Goal: Information Seeking & Learning: Learn about a topic

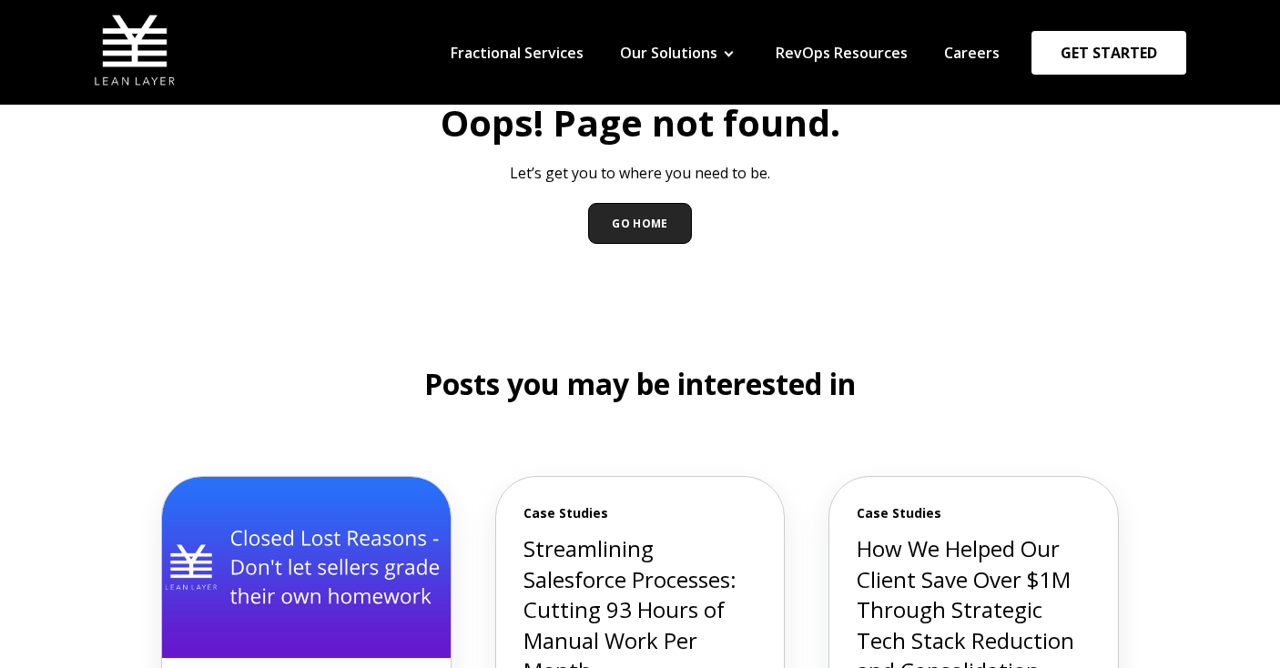
scroll to position [93, 0]
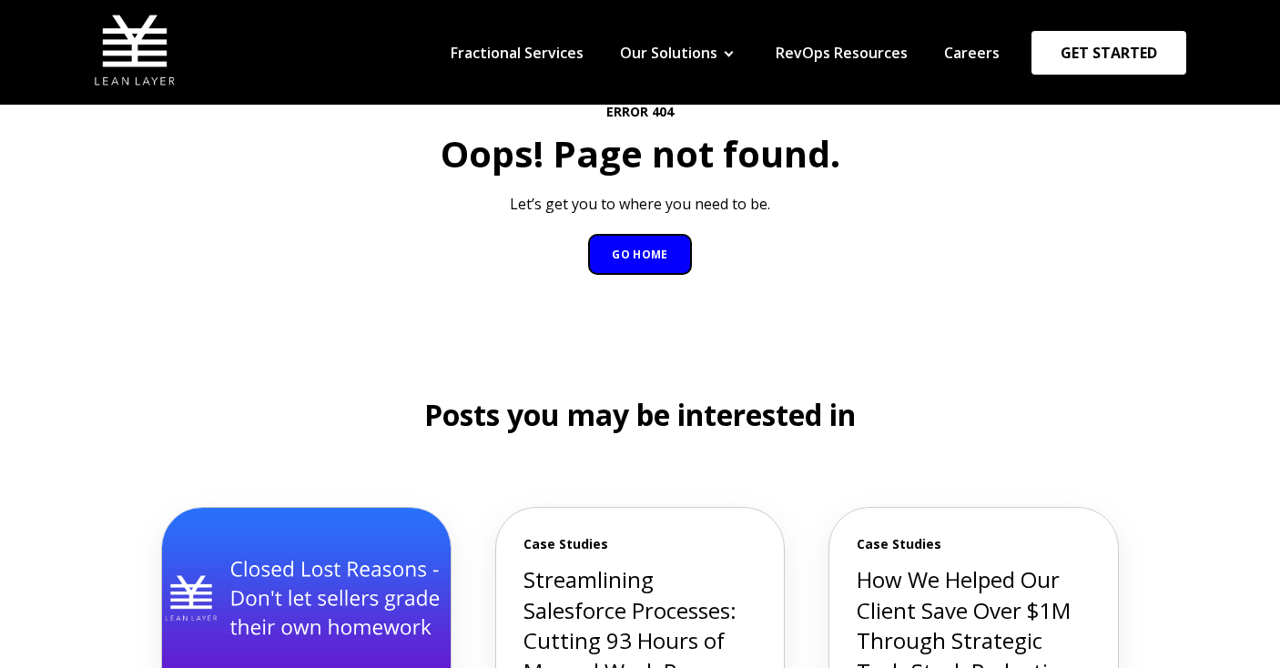
click at [668, 259] on link "GO HOME" at bounding box center [640, 254] width 104 height 41
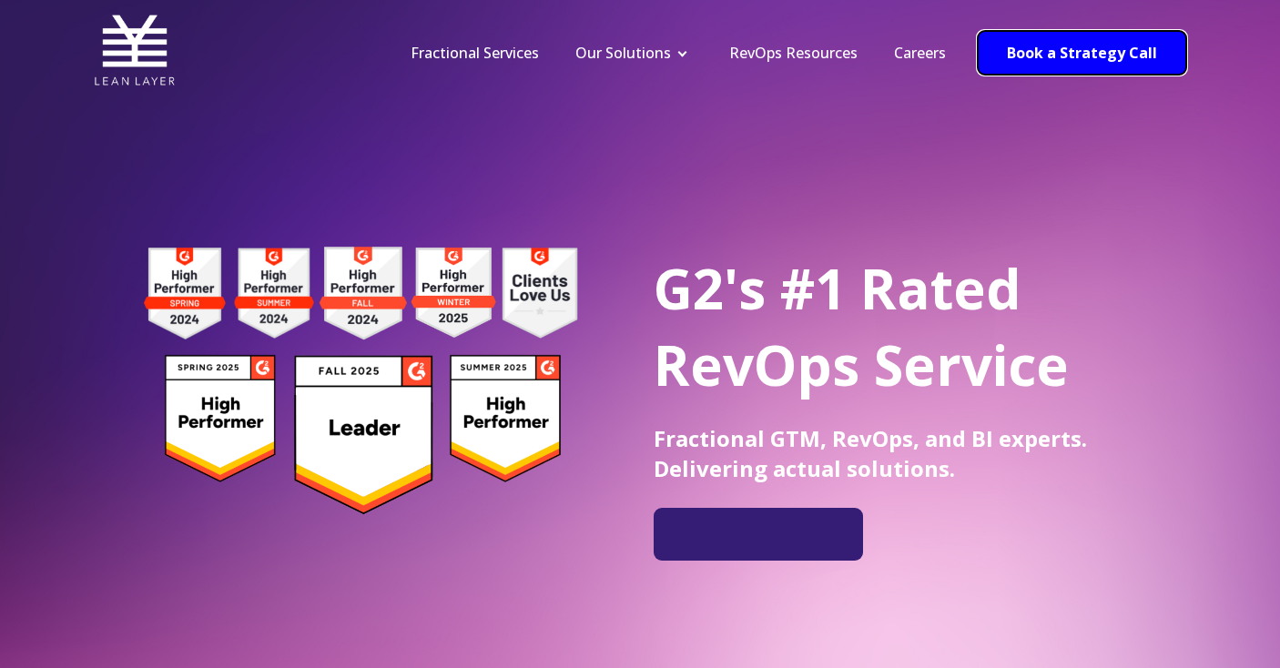
click at [1035, 59] on link "Book a Strategy Call" at bounding box center [1082, 53] width 209 height 44
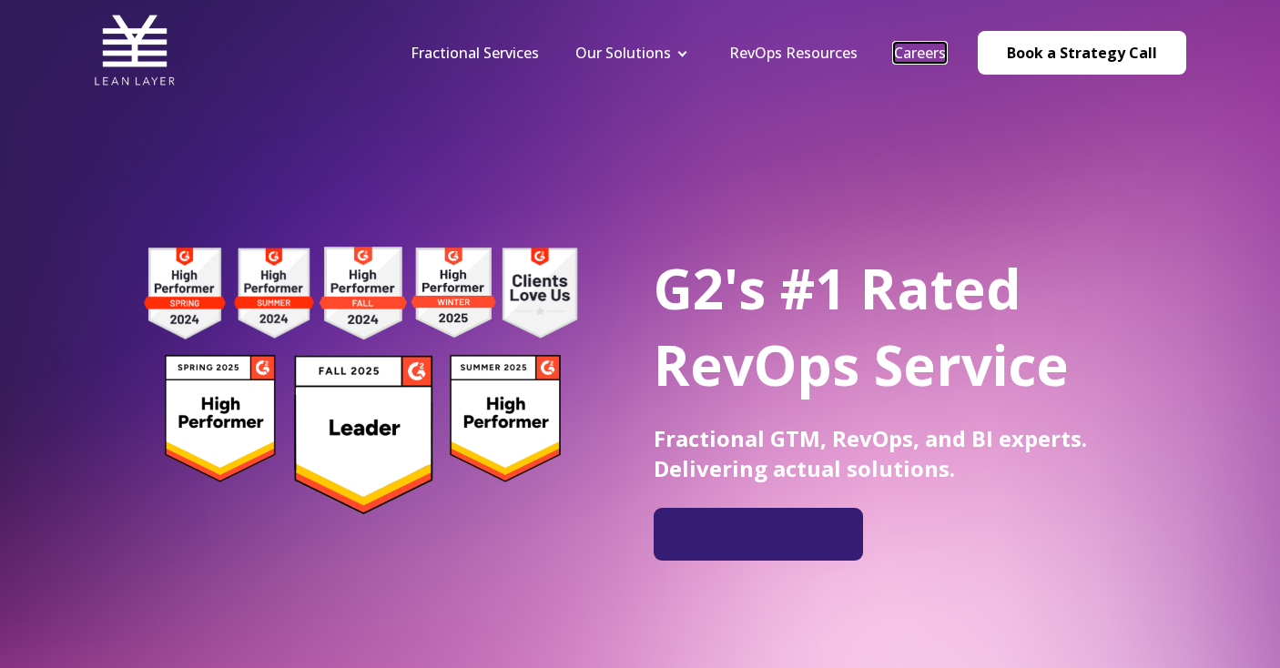
click at [920, 47] on link "Careers" at bounding box center [920, 53] width 52 height 20
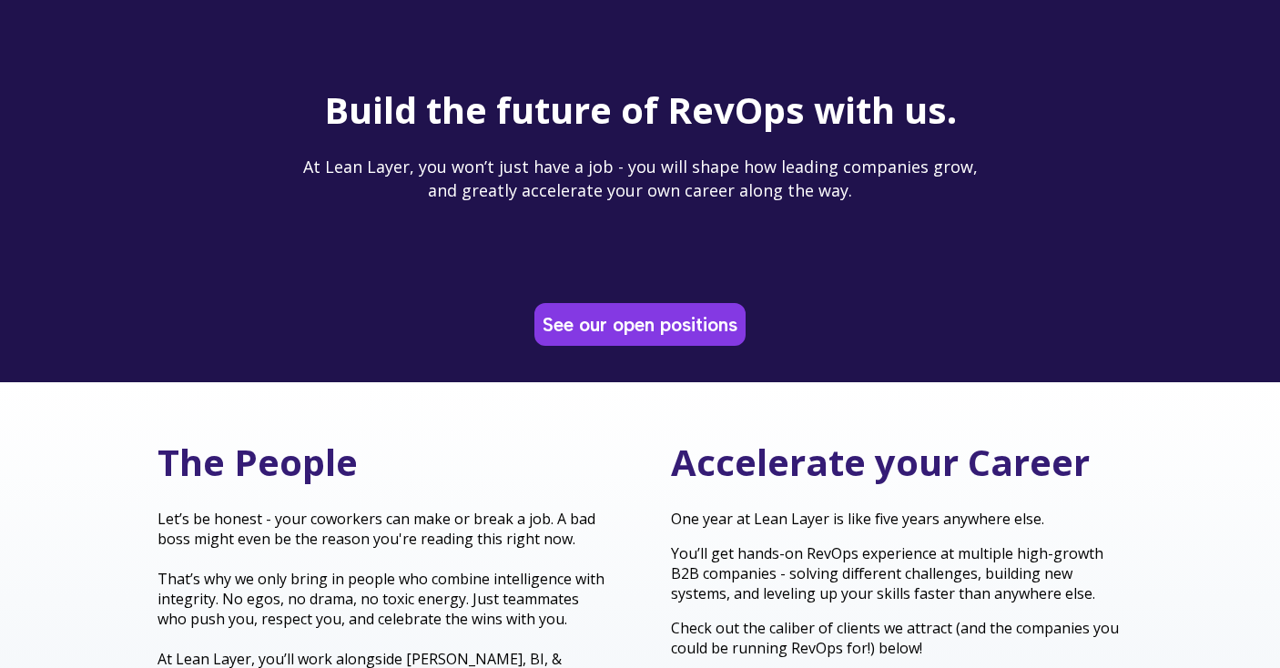
scroll to position [153, 0]
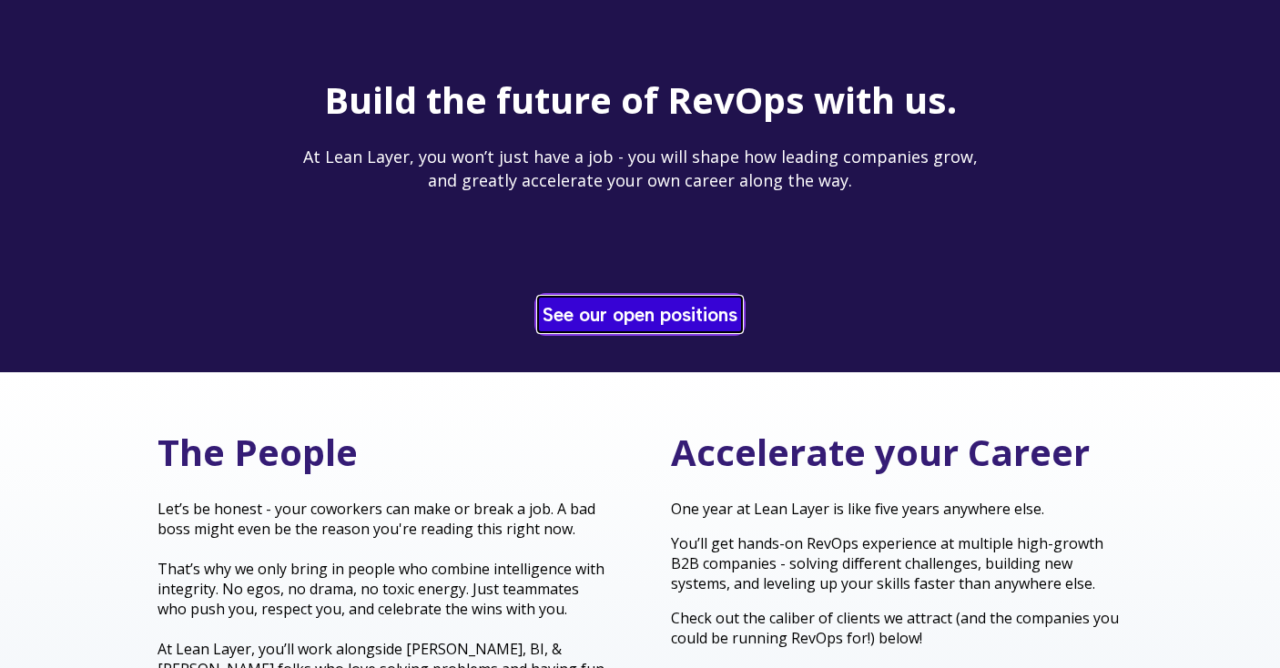
click at [714, 327] on link "See our open positions" at bounding box center [640, 315] width 204 height 36
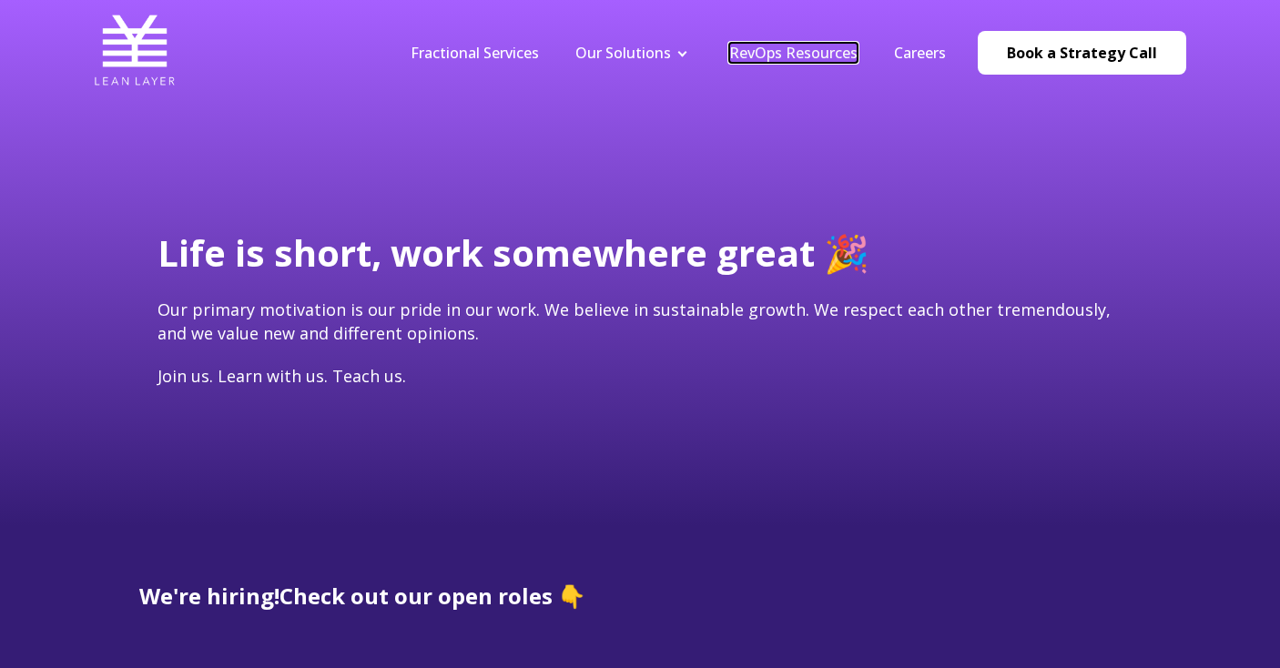
click at [814, 61] on link "RevOps Resources" at bounding box center [793, 53] width 128 height 20
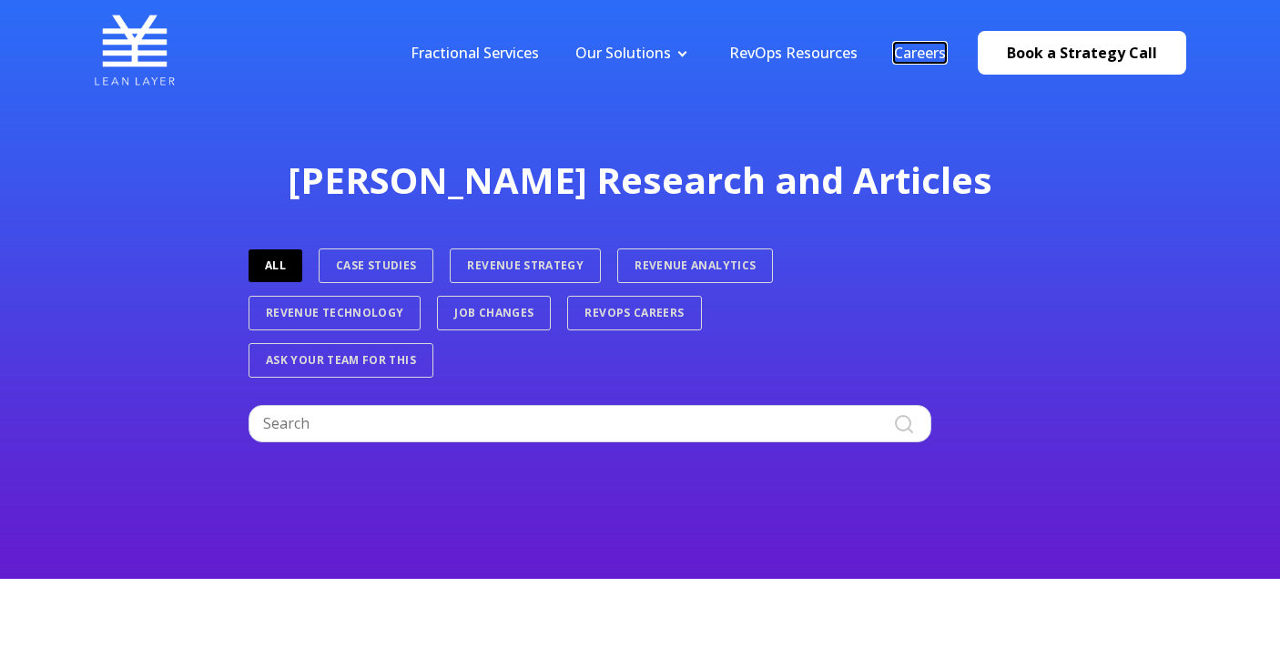
click at [942, 53] on link "Careers" at bounding box center [920, 53] width 52 height 20
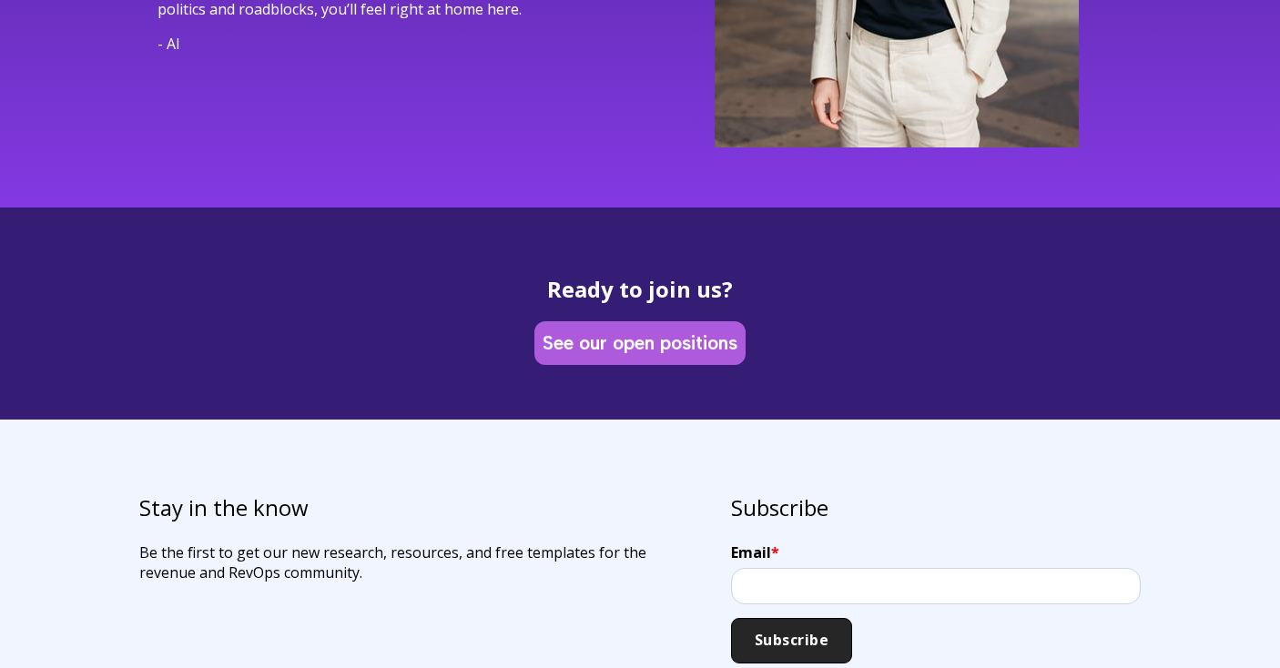
scroll to position [4877, 0]
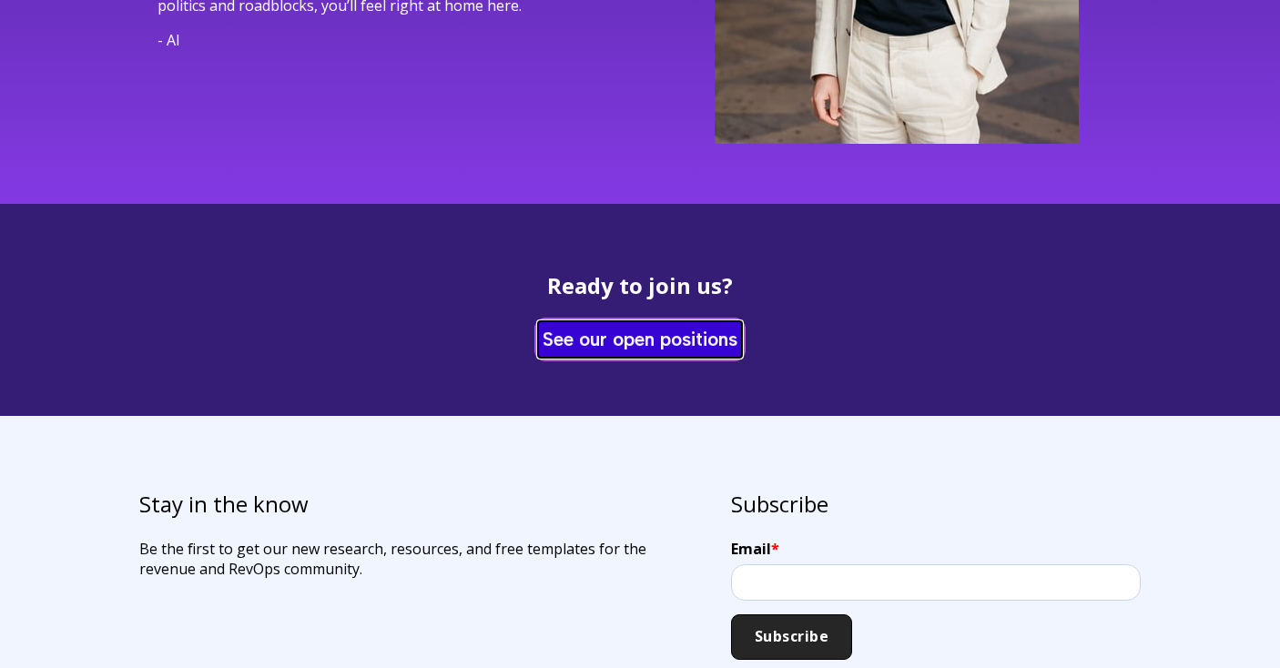
click at [646, 321] on link "See our open positions" at bounding box center [640, 339] width 204 height 36
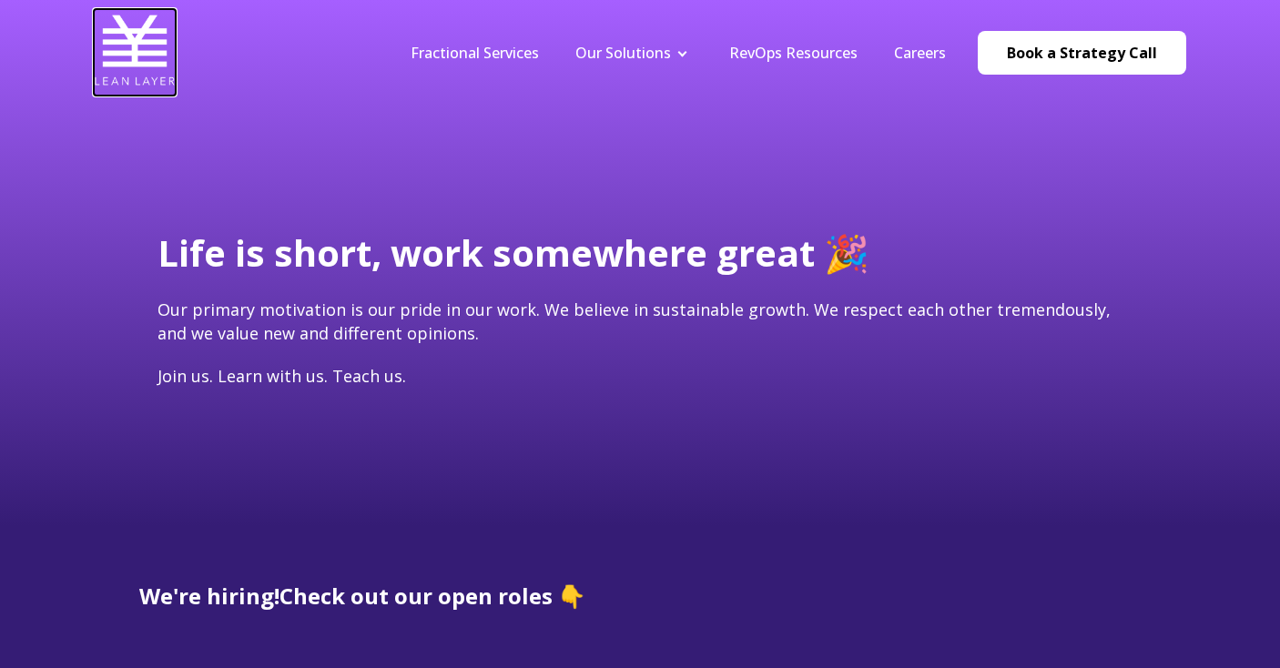
click at [139, 28] on img at bounding box center [135, 50] width 82 height 82
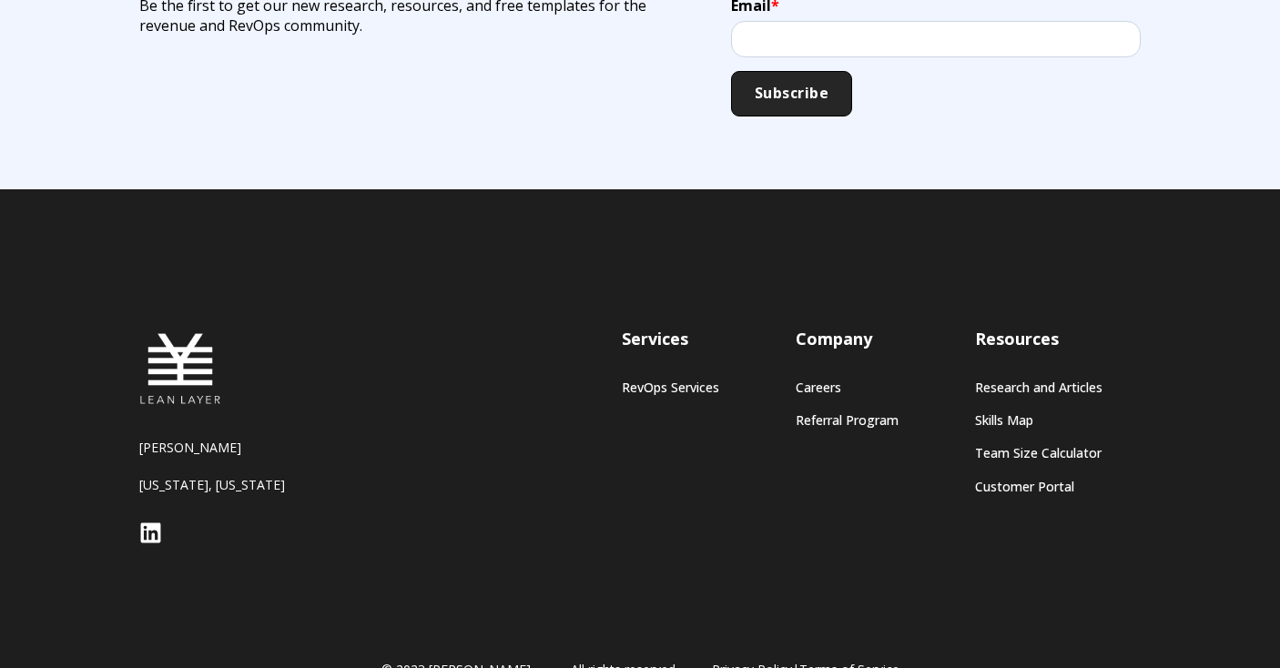
scroll to position [1648, 0]
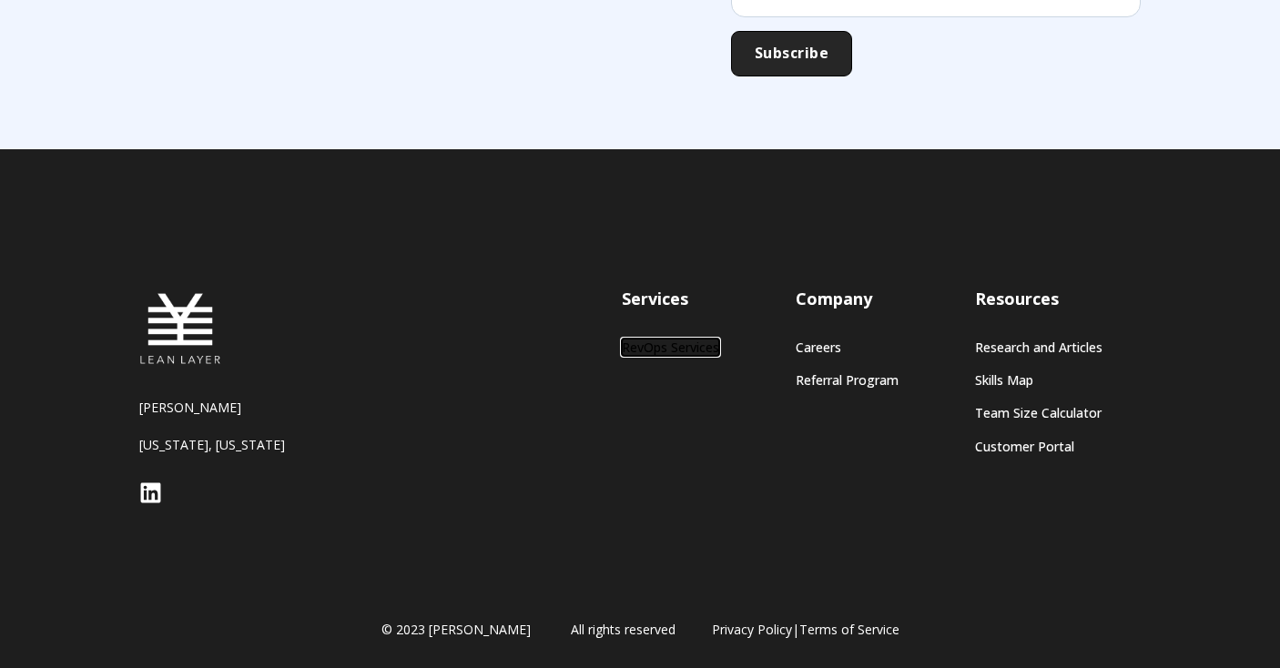
click at [715, 347] on link "RevOps Services" at bounding box center [670, 347] width 97 height 15
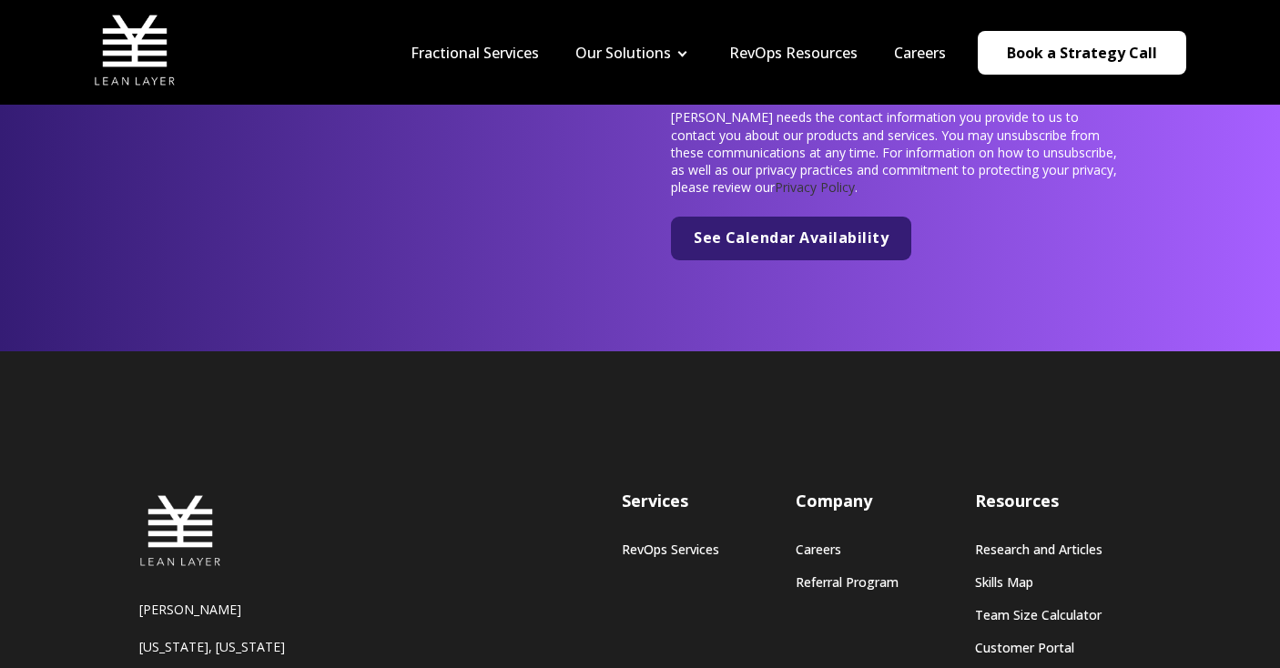
scroll to position [7043, 0]
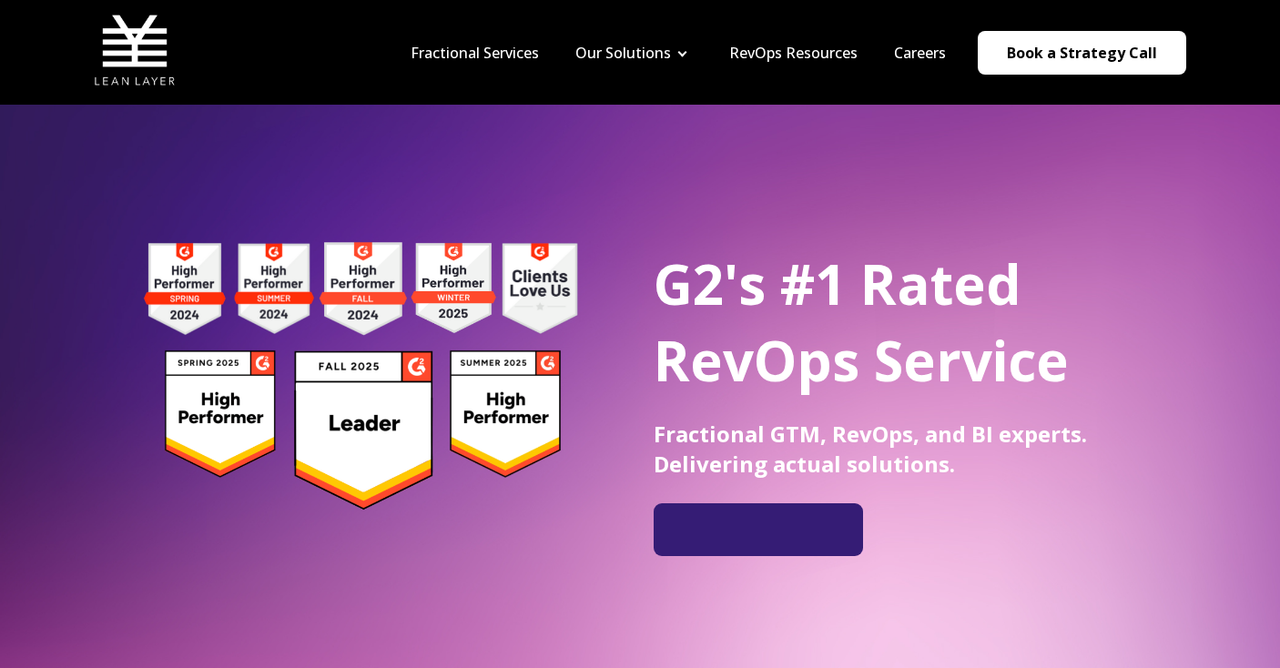
scroll to position [11, 0]
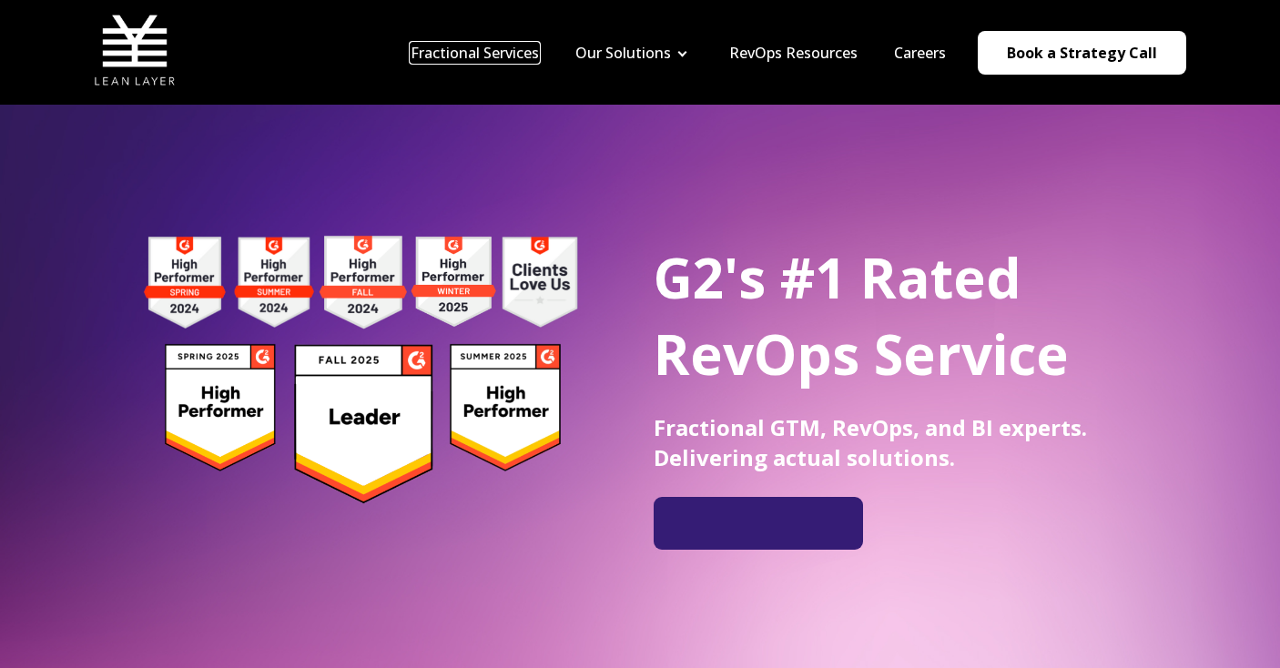
click at [519, 52] on link "Fractional Services" at bounding box center [475, 53] width 128 height 20
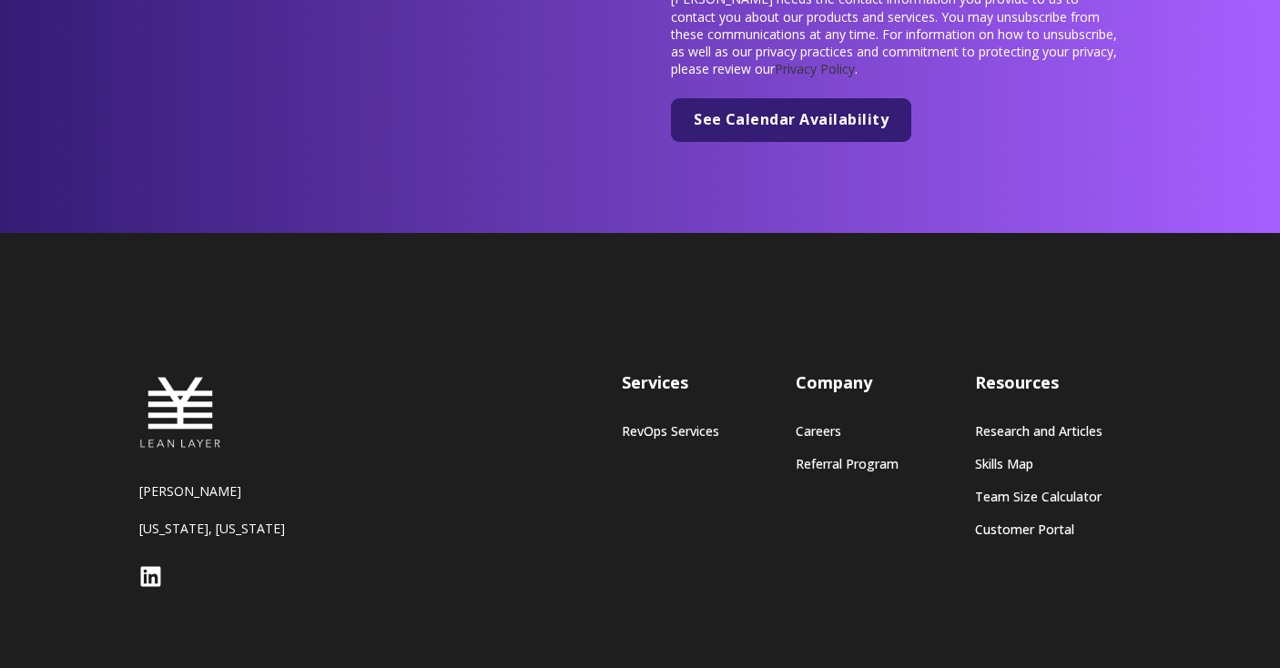
scroll to position [7299, 0]
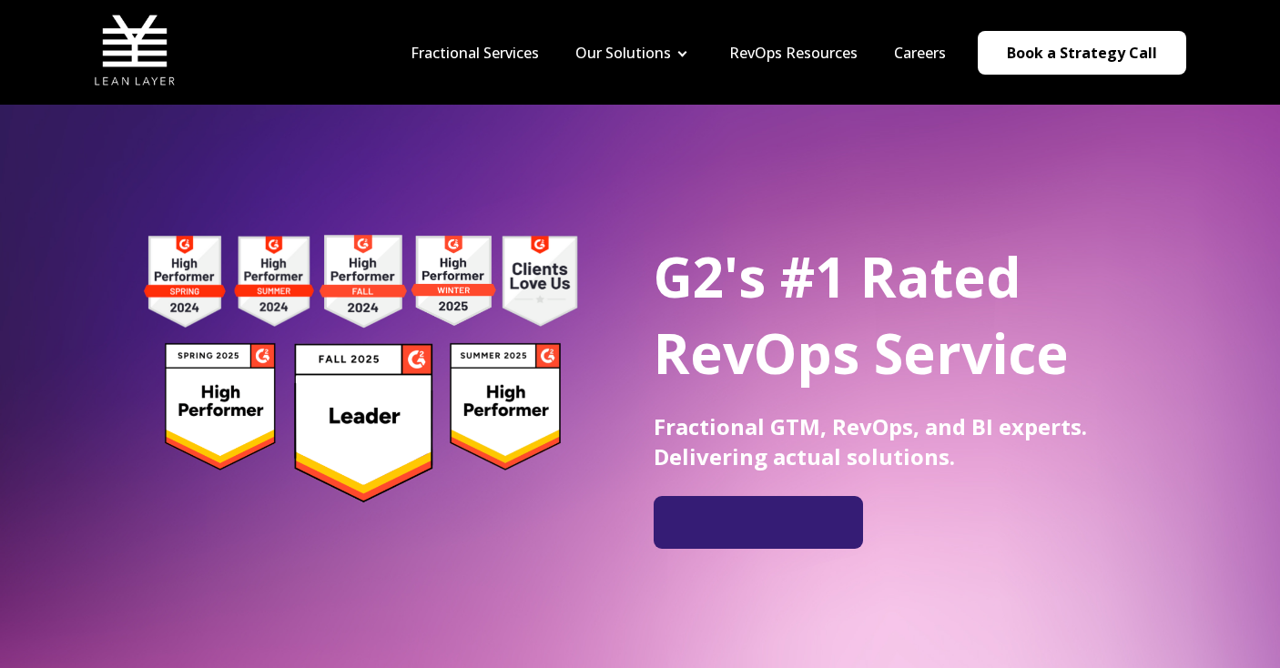
scroll to position [11, 0]
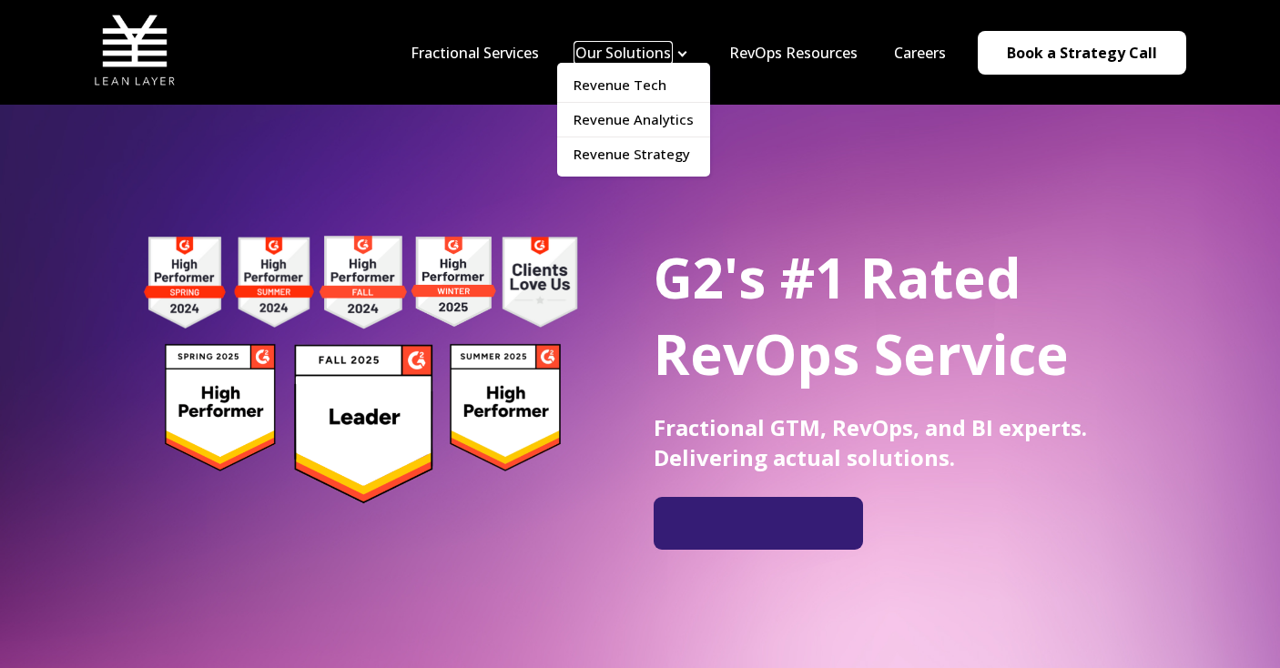
click at [671, 52] on link "Our Solutions" at bounding box center [623, 53] width 96 height 20
click at [657, 53] on link "Our Solutions" at bounding box center [623, 53] width 96 height 20
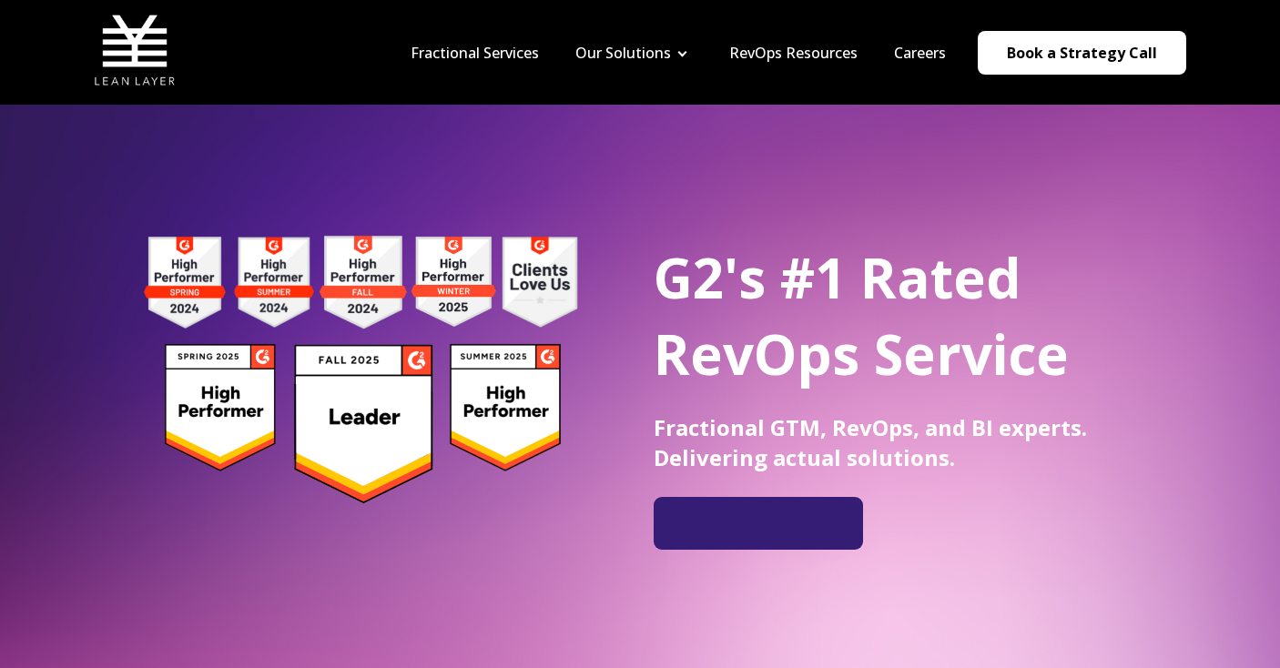
click at [884, 55] on li "Careers" at bounding box center [920, 53] width 88 height 20
click at [921, 55] on link "Careers" at bounding box center [920, 53] width 52 height 20
